Goal: Task Accomplishment & Management: Manage account settings

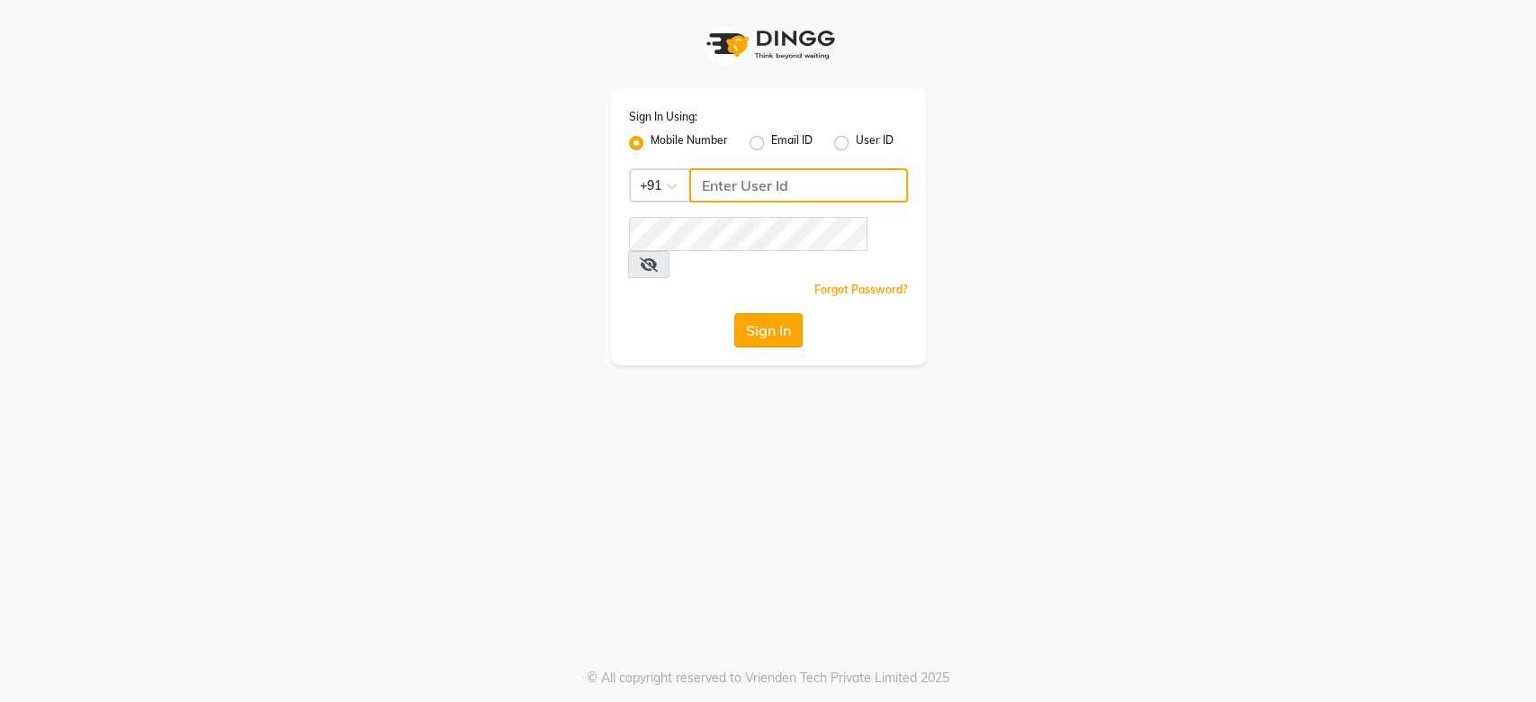
type input "9175773304"
click at [766, 313] on button "Sign In" at bounding box center [768, 330] width 68 height 34
